Goal: Transaction & Acquisition: Purchase product/service

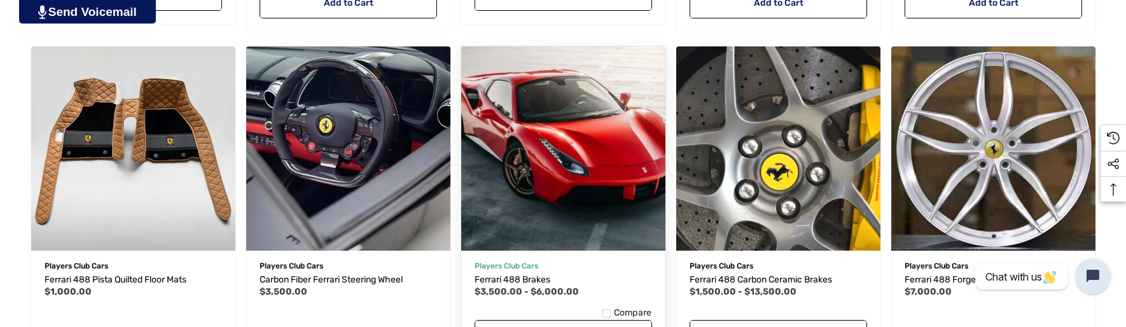
scroll to position [682, 0]
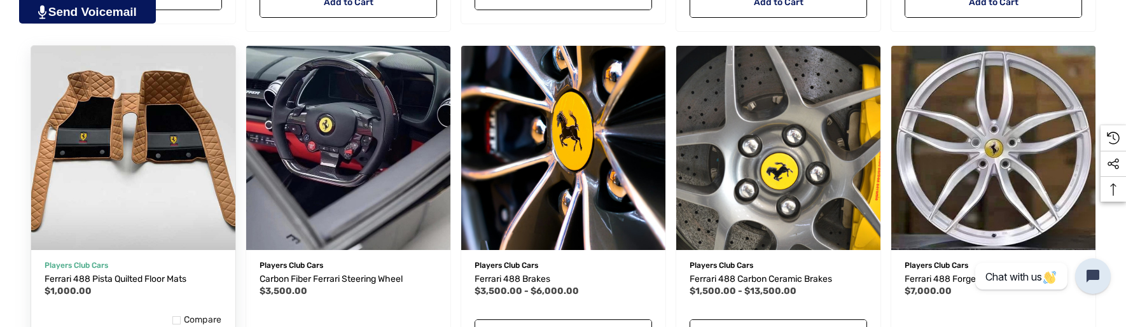
click at [118, 140] on img "Ferrari 488 Pista Quilted Floor Mats,$1,000.00\a" at bounding box center [132, 147] width 225 height 225
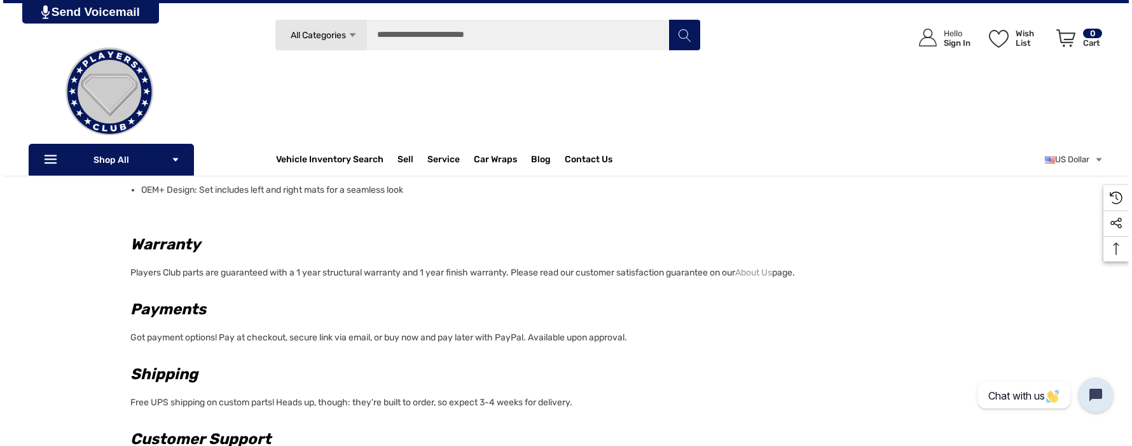
scroll to position [699, 0]
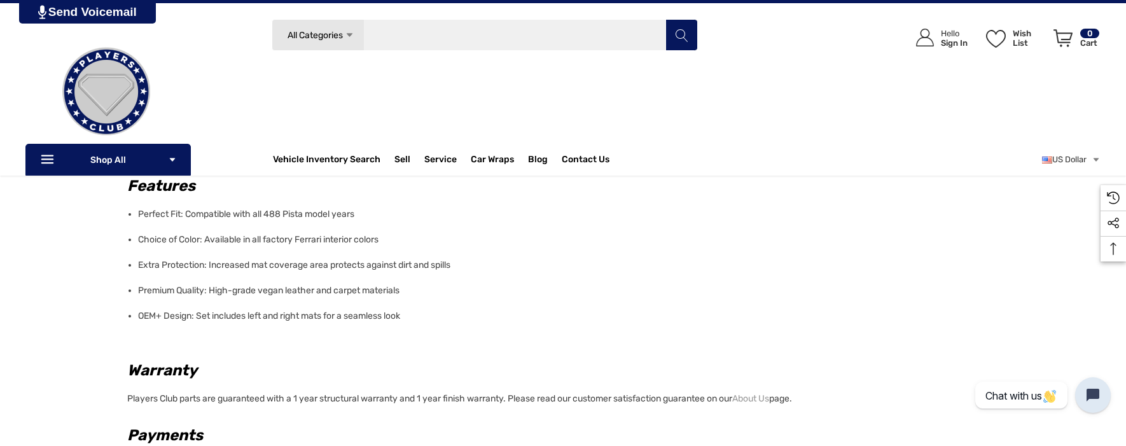
click at [417, 32] on input "Search" at bounding box center [485, 35] width 426 height 32
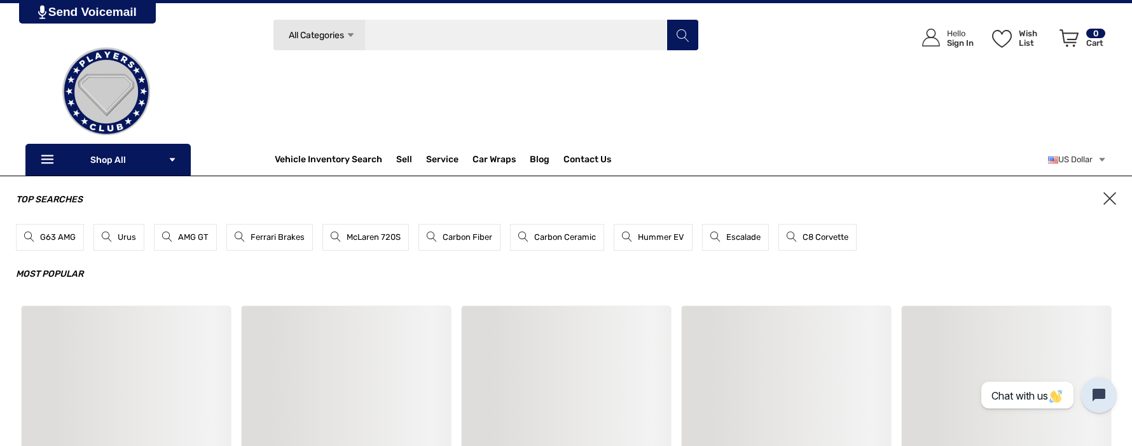
click at [417, 34] on input "Search" at bounding box center [486, 35] width 426 height 32
type input "**********"
click at [667, 19] on button "Search" at bounding box center [683, 35] width 32 height 32
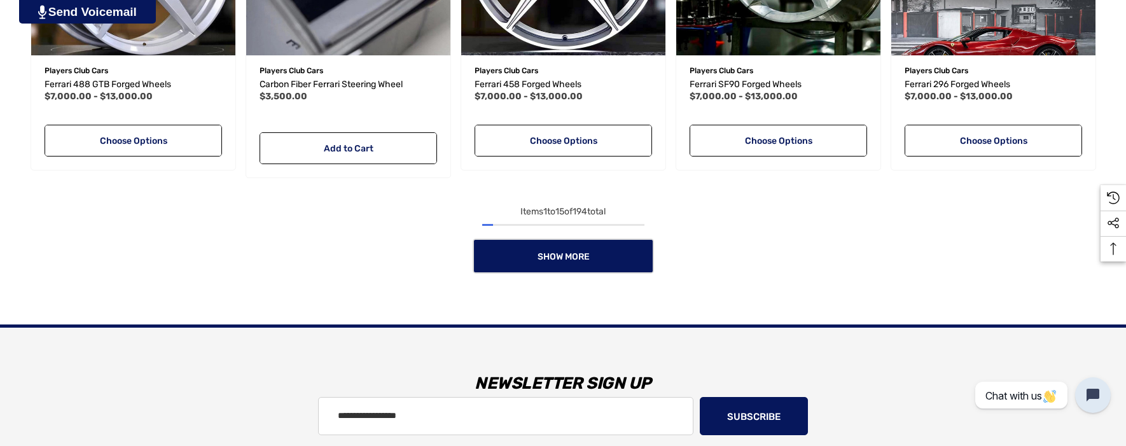
scroll to position [1565, 0]
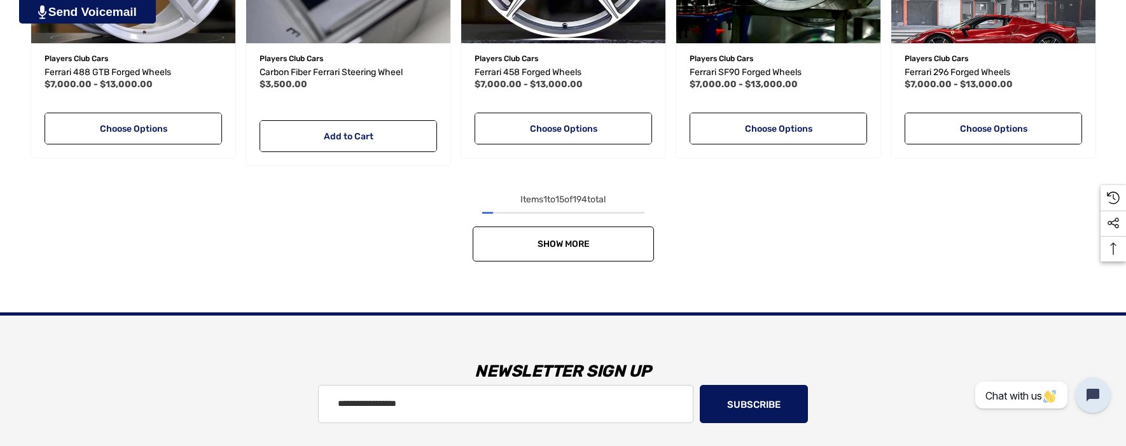
click at [636, 251] on link "Show More" at bounding box center [563, 243] width 181 height 35
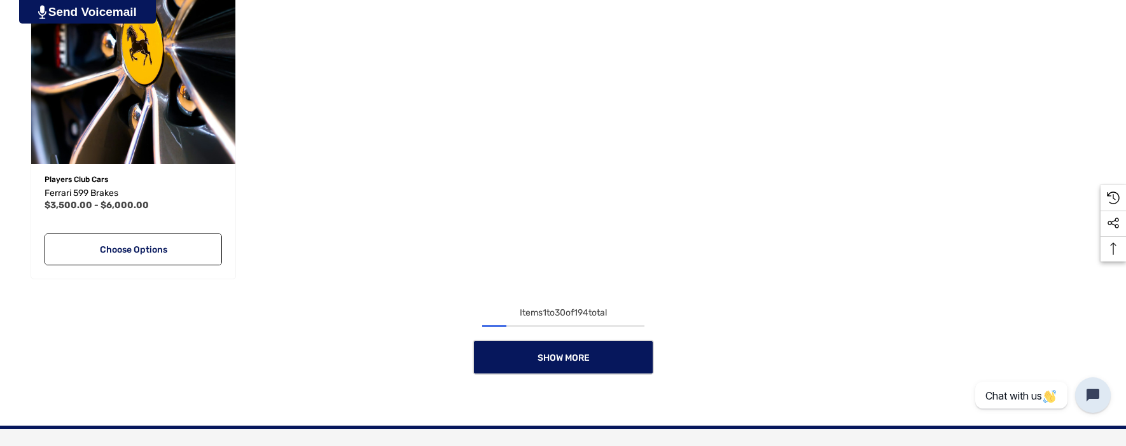
scroll to position [2802, 0]
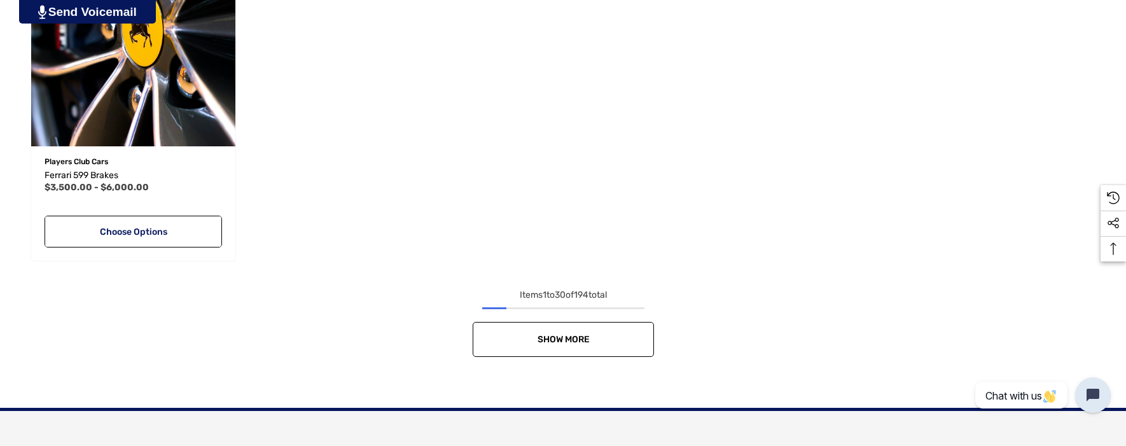
click at [628, 335] on link "Show More" at bounding box center [563, 339] width 181 height 35
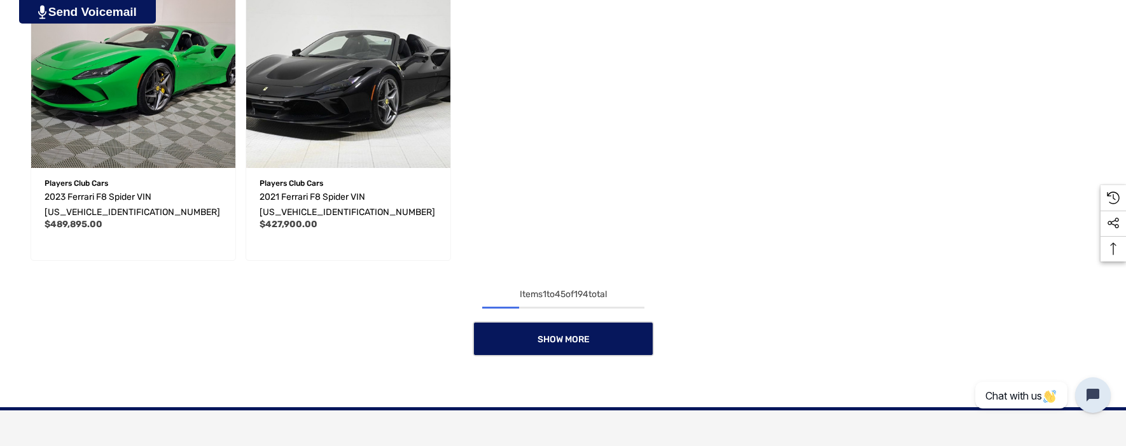
scroll to position [3776, 0]
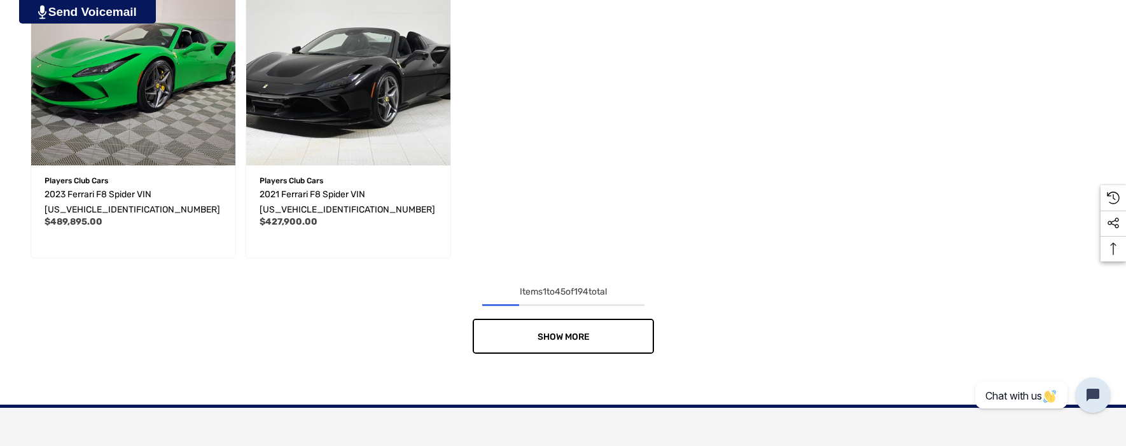
click at [621, 342] on link "Show More" at bounding box center [563, 336] width 181 height 35
